Goal: Check status: Check status

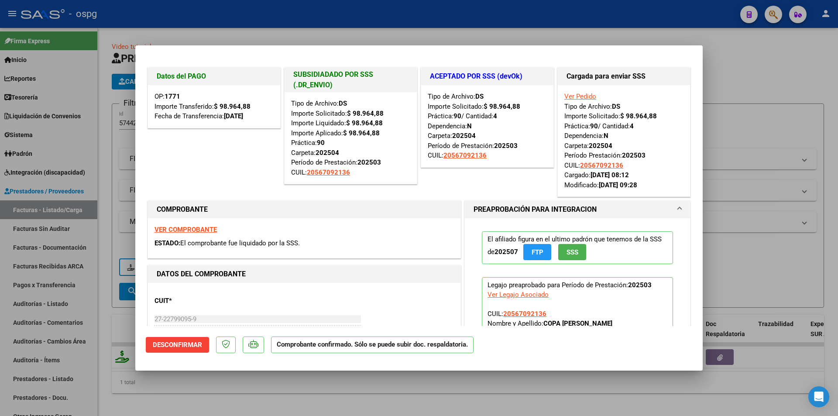
click at [442, 35] on div at bounding box center [419, 208] width 838 height 416
type input "$ 0,00"
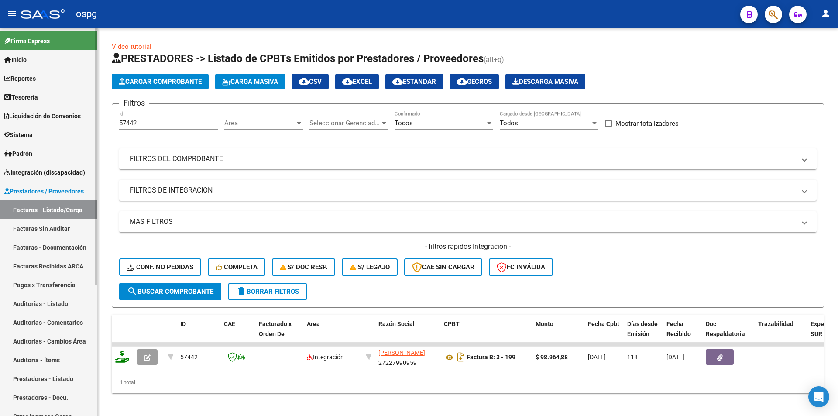
click at [62, 210] on link "Facturas - Listado/Carga" at bounding box center [48, 209] width 97 height 19
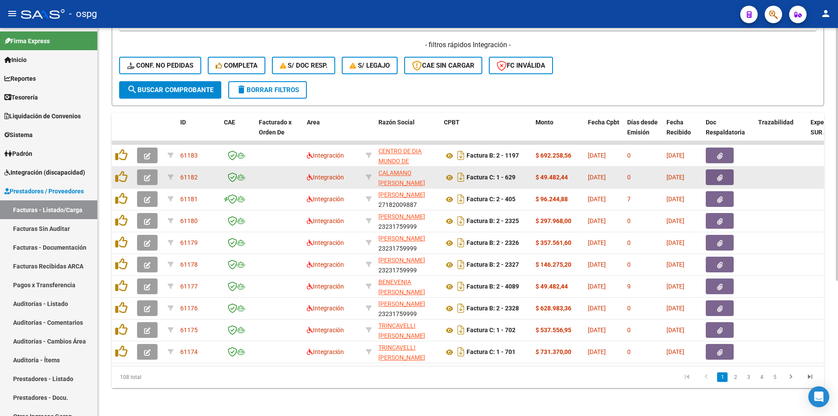
scroll to position [208, 0]
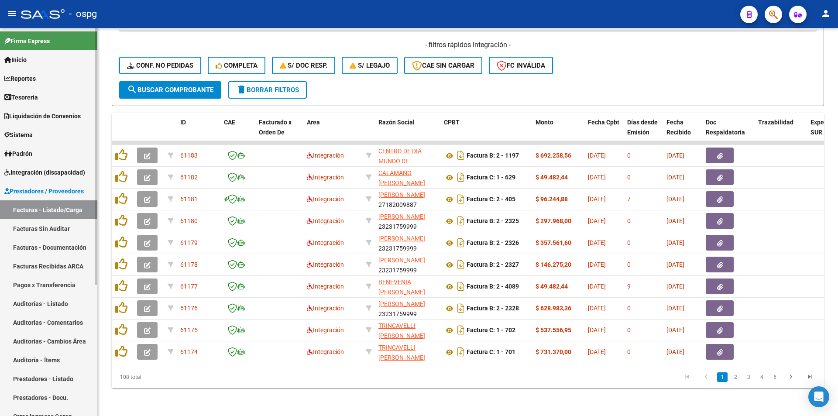
click at [49, 209] on link "Facturas - Listado/Carga" at bounding box center [48, 209] width 97 height 19
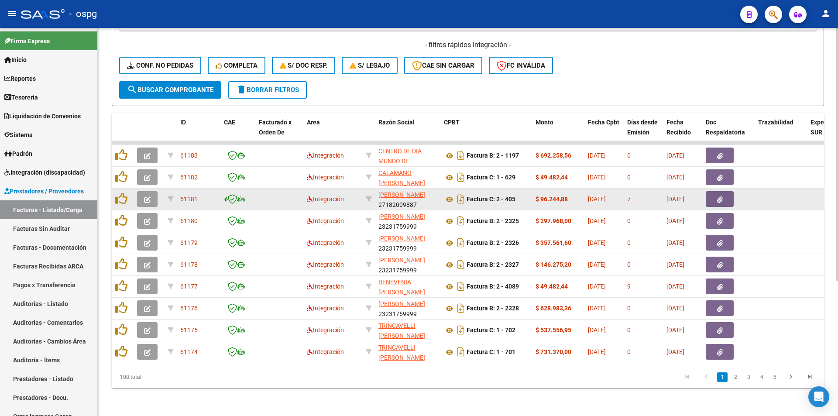
scroll to position [0, 0]
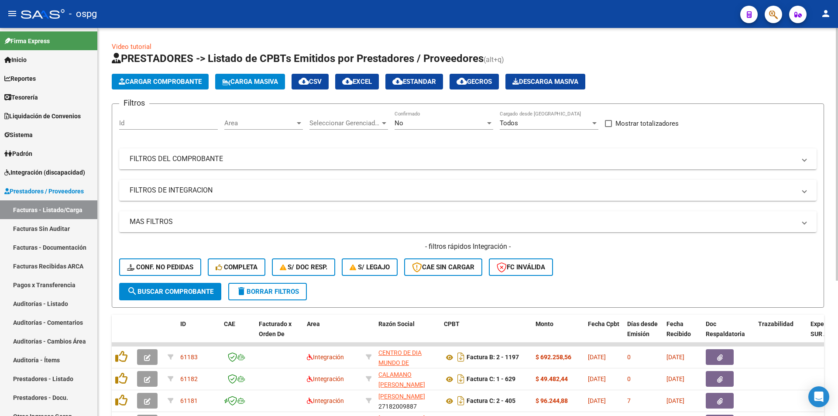
click at [439, 122] on div "No" at bounding box center [440, 123] width 91 height 8
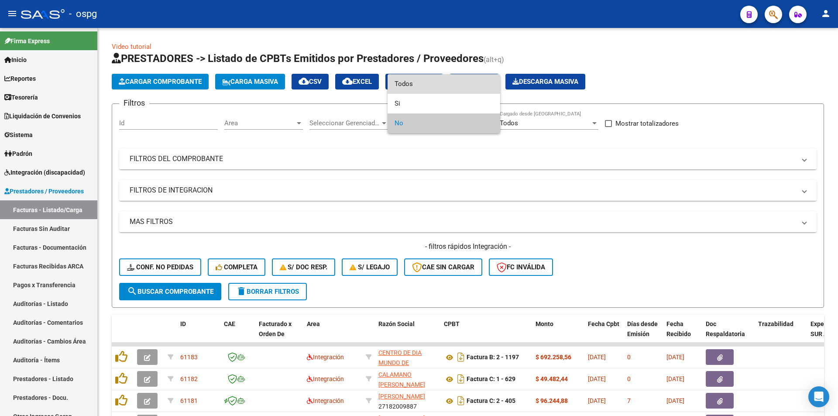
click at [440, 84] on span "Todos" at bounding box center [444, 84] width 99 height 20
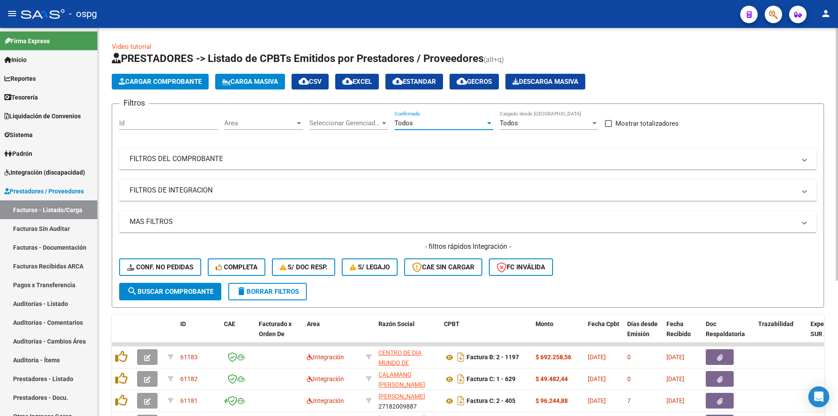
click at [245, 158] on mat-panel-title "FILTROS DEL COMPROBANTE" at bounding box center [463, 159] width 666 height 10
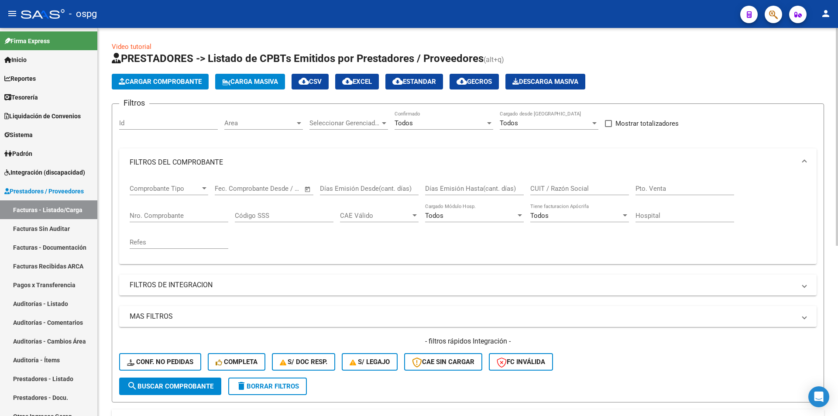
click at [175, 213] on input "Nro. Comprobante" at bounding box center [179, 216] width 99 height 8
click at [168, 389] on span "search Buscar Comprobante" at bounding box center [170, 386] width 86 height 8
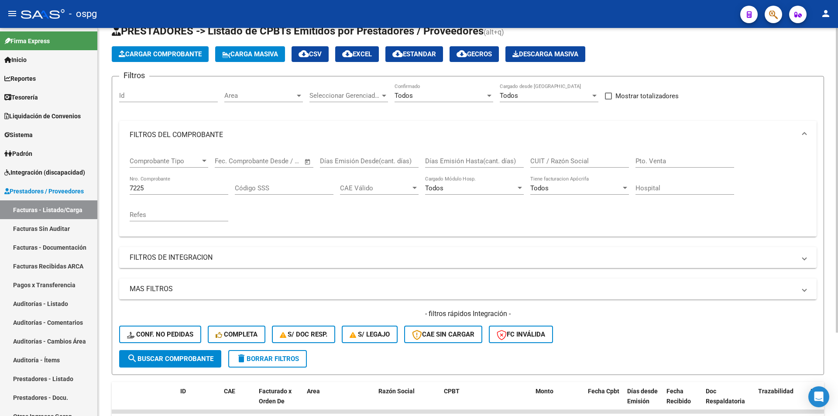
scroll to position [19, 0]
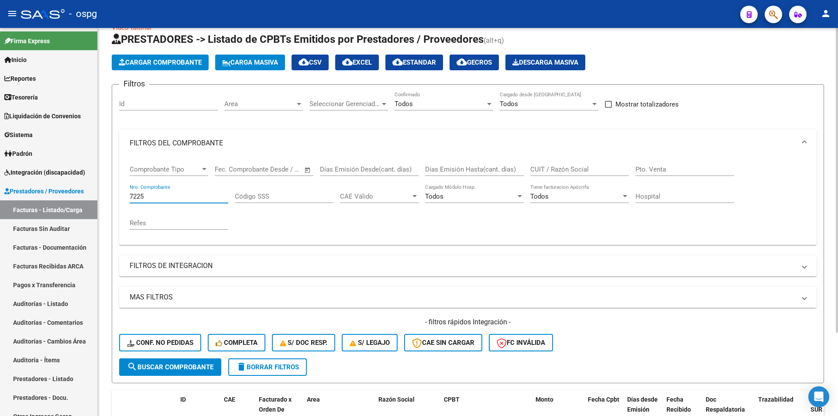
drag, startPoint x: 157, startPoint y: 197, endPoint x: 103, endPoint y: 195, distance: 54.6
click at [103, 195] on div "Video tutorial PRESTADORES -> Listado de CPBTs Emitidos por Prestadores / Prove…" at bounding box center [468, 253] width 740 height 488
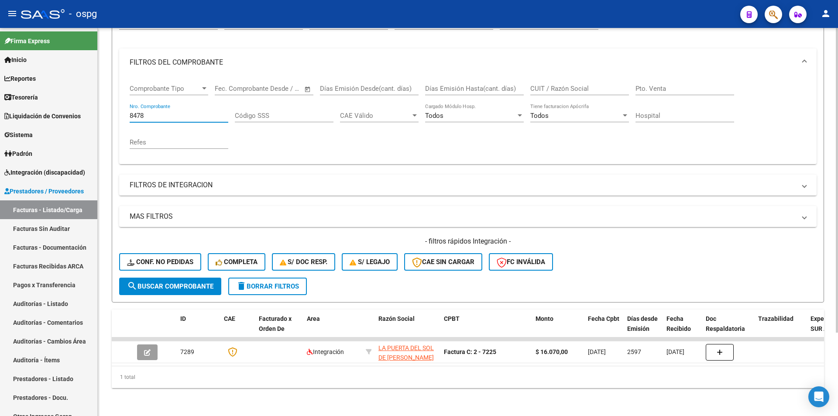
type input "8478"
click at [195, 278] on button "search Buscar Comprobante" at bounding box center [170, 286] width 102 height 17
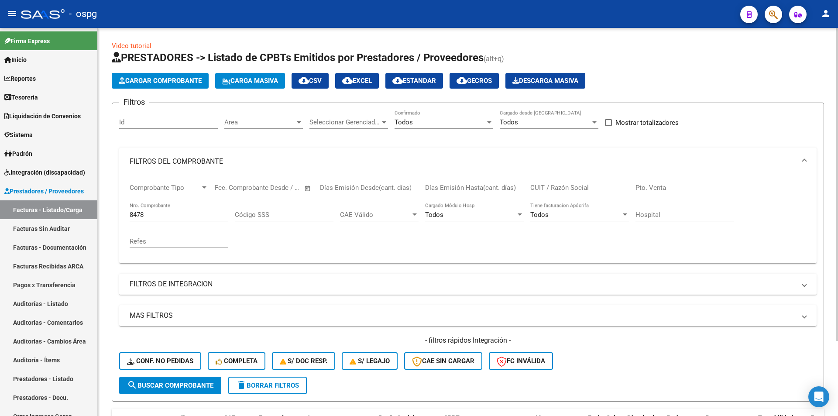
scroll to position [0, 0]
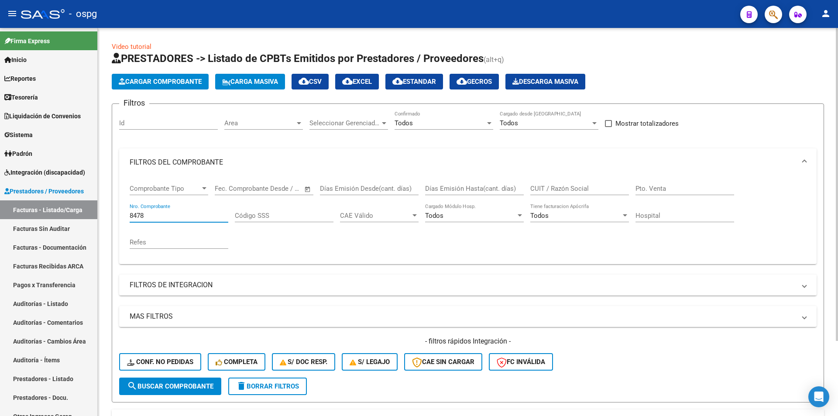
drag, startPoint x: 157, startPoint y: 217, endPoint x: 132, endPoint y: 222, distance: 25.3
click at [100, 217] on div "Video tutorial PRESTADORES -> Listado de CPBTs Emitidos por Prestadores / Prove…" at bounding box center [468, 269] width 740 height 482
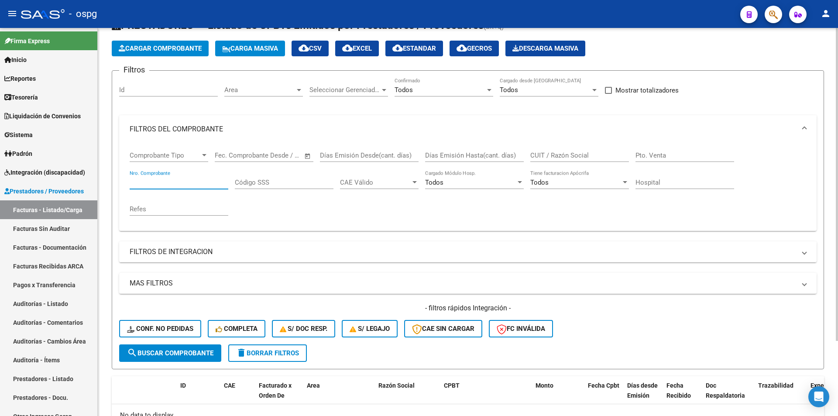
scroll to position [93, 0]
